Goal: Task Accomplishment & Management: Manage account settings

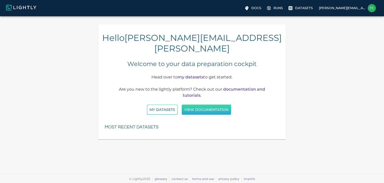
click at [206, 105] on button "View documentation" at bounding box center [206, 110] width 49 height 10
click at [372, 8] on img at bounding box center [372, 8] width 8 height 8
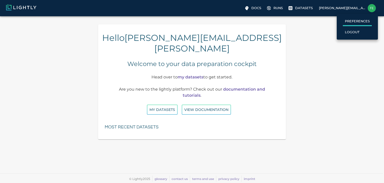
click at [356, 20] on p "Preferences" at bounding box center [357, 21] width 25 height 5
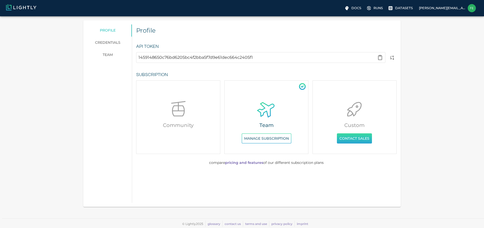
click at [132, 44] on link "credentials" at bounding box center [107, 43] width 49 height 12
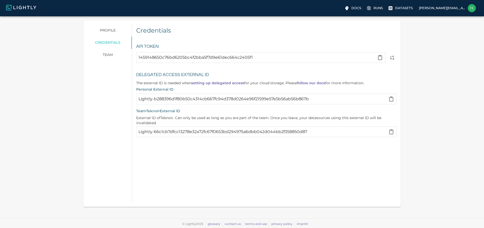
click at [132, 54] on link "team" at bounding box center [107, 55] width 49 height 12
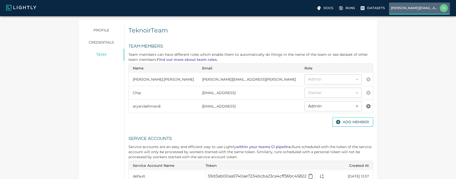
click at [384, 7] on p "[PERSON_NAME][EMAIL_ADDRESS][PERSON_NAME]" at bounding box center [414, 8] width 47 height 5
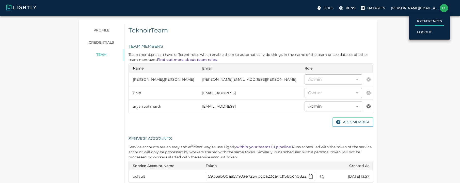
click at [384, 18] on label "Preferences" at bounding box center [429, 21] width 29 height 9
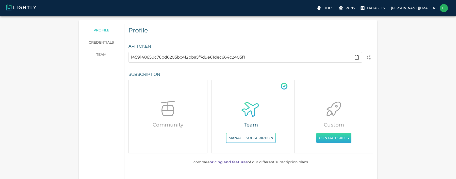
click at [109, 45] on link "credentials" at bounding box center [101, 43] width 45 height 12
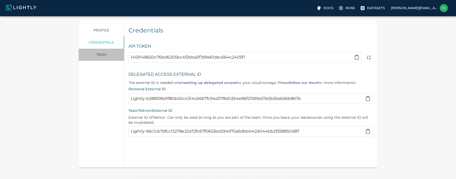
click at [106, 55] on link "team" at bounding box center [101, 55] width 45 height 12
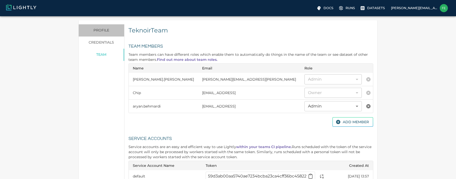
click at [102, 31] on link "profile" at bounding box center [101, 30] width 45 height 12
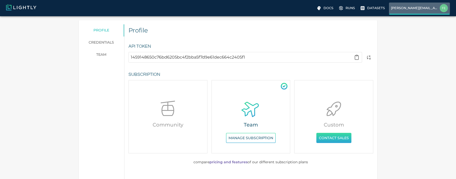
click at [384, 8] on img at bounding box center [444, 8] width 8 height 8
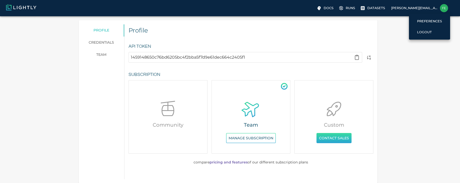
click at [384, 63] on div at bounding box center [230, 91] width 460 height 183
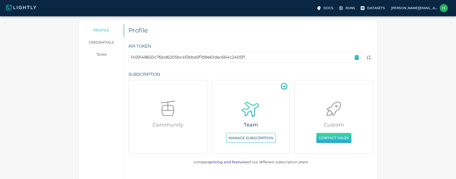
click at [356, 59] on icon "button" at bounding box center [357, 58] width 4 height 4
